Goal: Check status: Check status

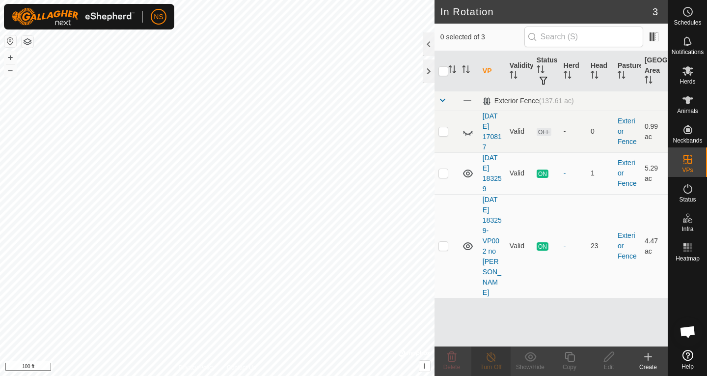
scroll to position [596, 0]
click at [693, 107] on es-animals-svg-icon at bounding box center [688, 100] width 18 height 16
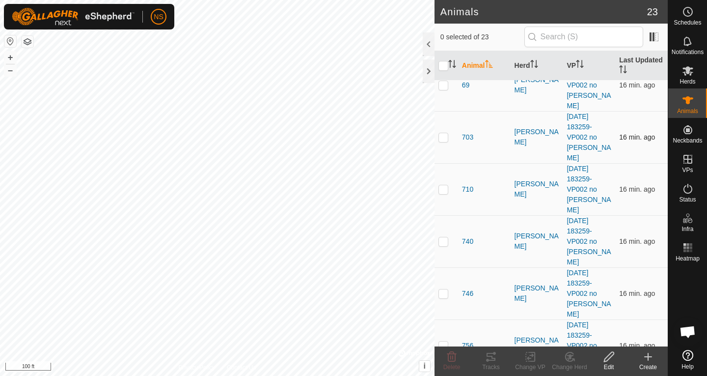
scroll to position [491, 0]
click at [448, 288] on p-checkbox at bounding box center [444, 292] width 10 height 8
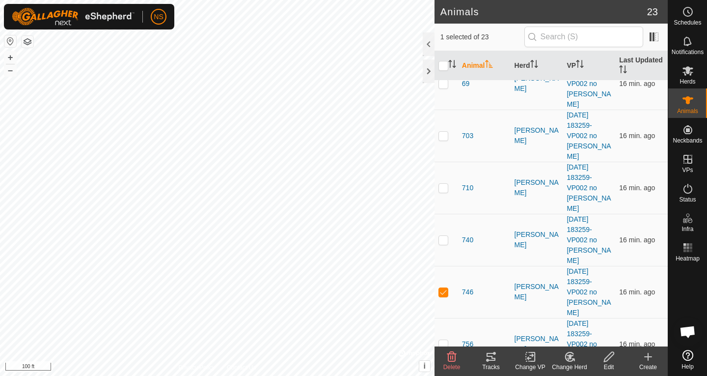
click at [486, 358] on icon at bounding box center [491, 357] width 12 height 12
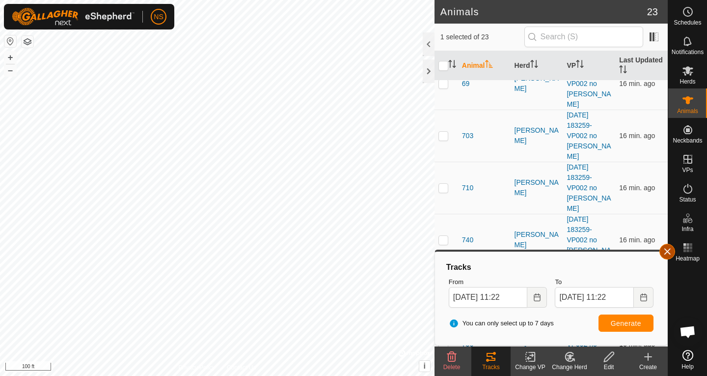
click at [662, 252] on button "button" at bounding box center [668, 252] width 16 height 16
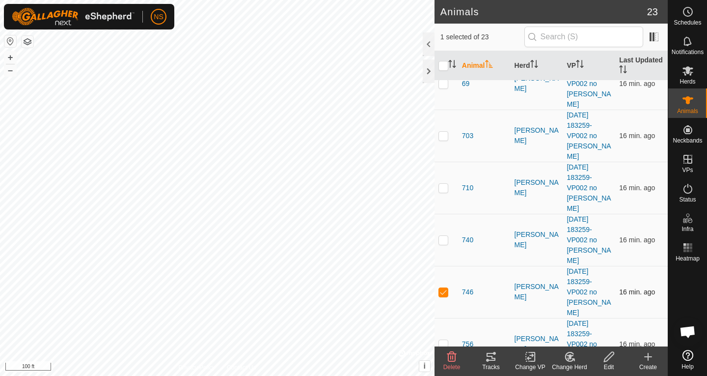
click at [443, 288] on p-checkbox at bounding box center [444, 292] width 10 height 8
checkbox input "false"
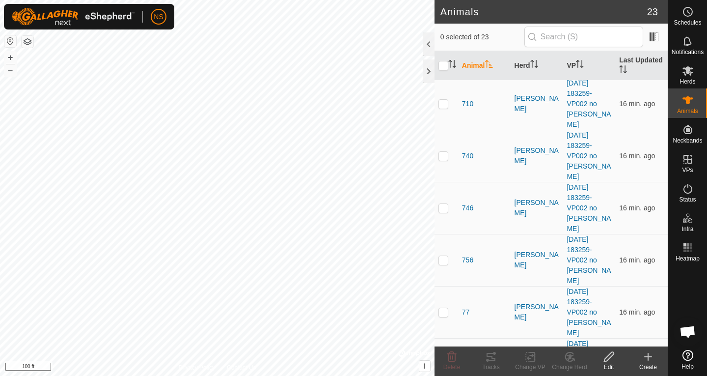
scroll to position [639, 0]
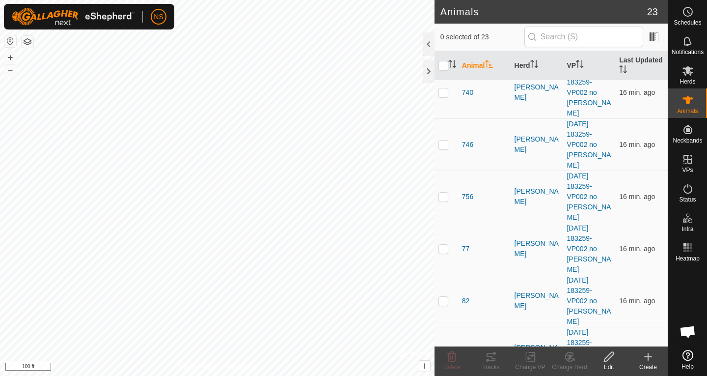
checkbox input "true"
click at [496, 354] on icon at bounding box center [491, 357] width 12 height 12
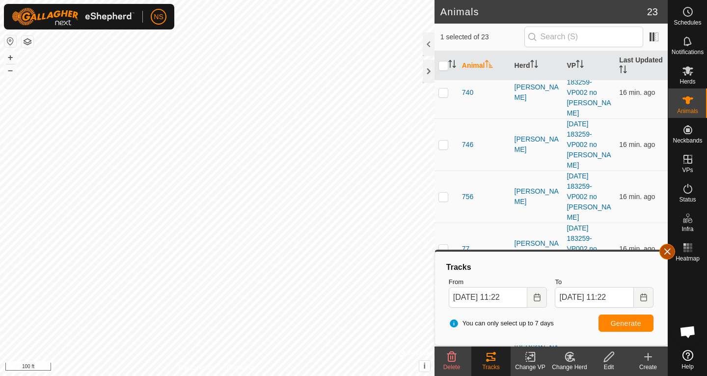
click at [665, 251] on button "button" at bounding box center [668, 252] width 16 height 16
